Goal: Transaction & Acquisition: Purchase product/service

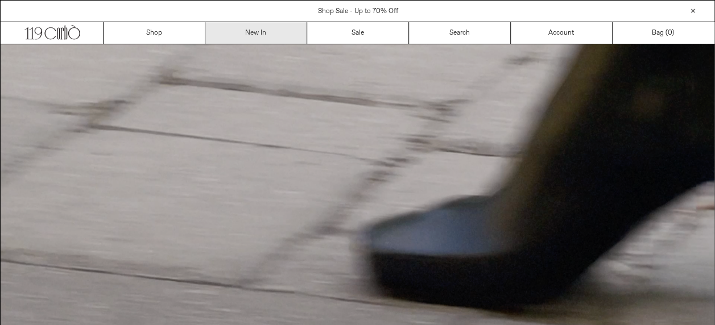
click at [271, 26] on link "New In" at bounding box center [256, 33] width 102 height 22
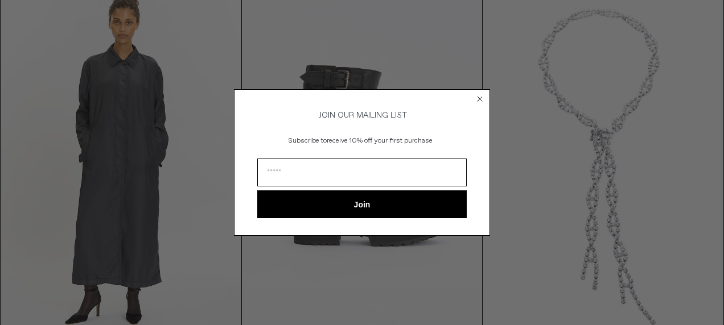
click at [484, 96] on circle "Close dialog" at bounding box center [480, 98] width 11 height 11
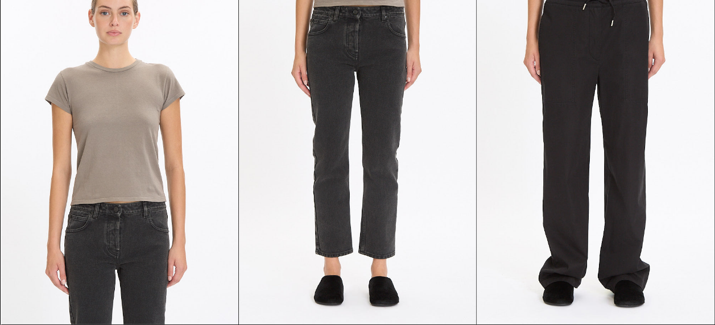
scroll to position [3603, 0]
